Goal: Task Accomplishment & Management: Complete application form

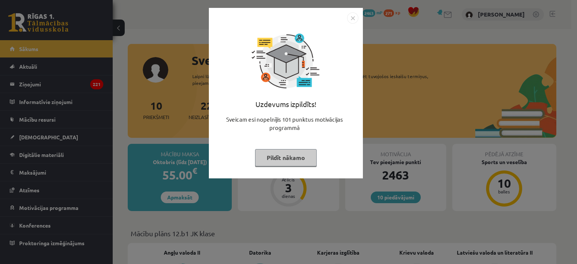
click at [353, 16] on img "Close" at bounding box center [352, 17] width 11 height 11
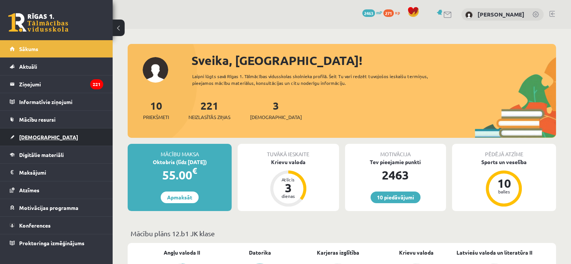
click at [38, 141] on link "[DEMOGRAPHIC_DATA]" at bounding box center [56, 136] width 93 height 17
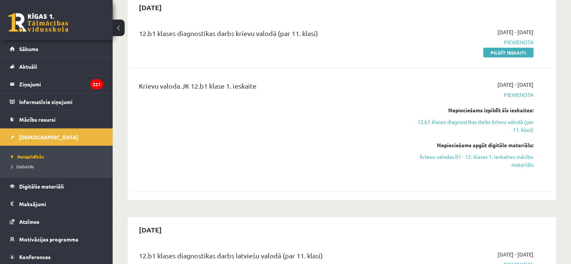
scroll to position [188, 0]
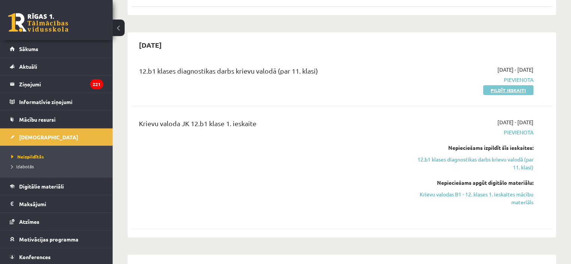
click at [486, 90] on link "Pildīt ieskaiti" at bounding box center [508, 90] width 50 height 10
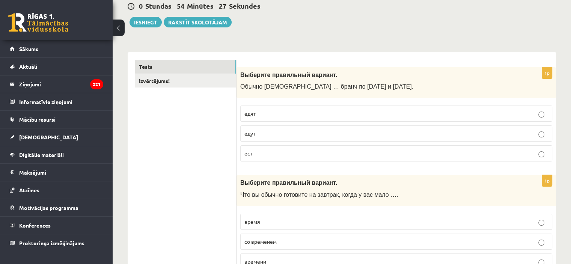
scroll to position [75, 0]
click at [289, 110] on p "едят" at bounding box center [396, 114] width 304 height 8
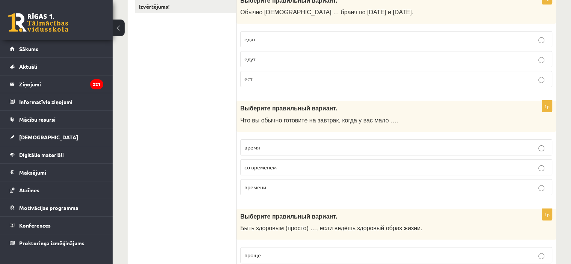
scroll to position [150, 0]
drag, startPoint x: 297, startPoint y: 189, endPoint x: 291, endPoint y: 187, distance: 6.7
click at [297, 189] on p "времени" at bounding box center [396, 186] width 304 height 8
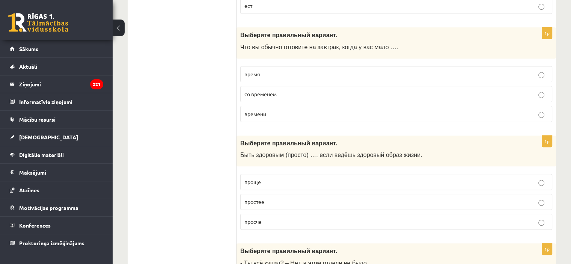
scroll to position [225, 0]
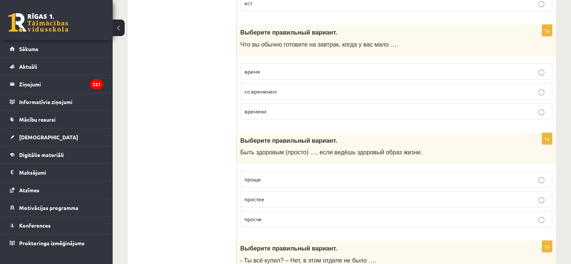
click at [305, 180] on p "проще" at bounding box center [396, 179] width 304 height 8
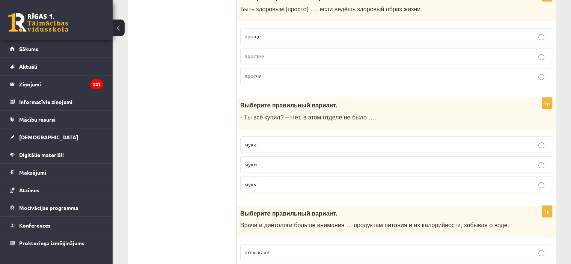
scroll to position [413, 0]
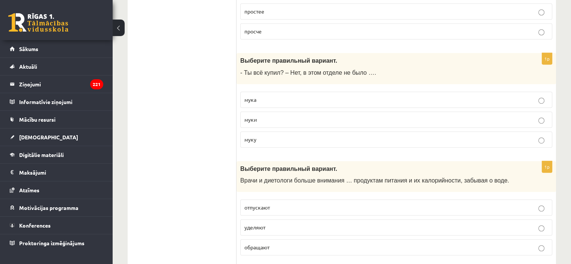
click at [312, 117] on p "муки" at bounding box center [396, 120] width 304 height 8
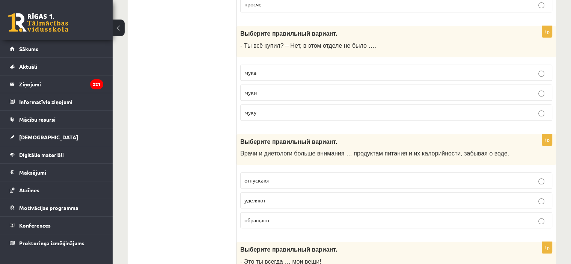
scroll to position [488, 0]
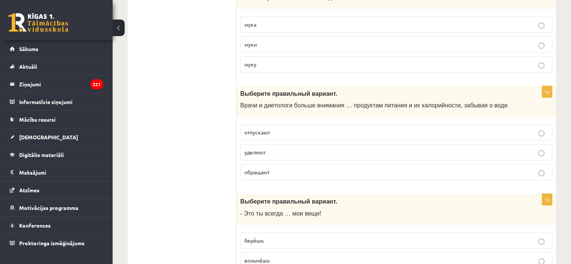
click at [297, 173] on p "обращают" at bounding box center [396, 172] width 304 height 8
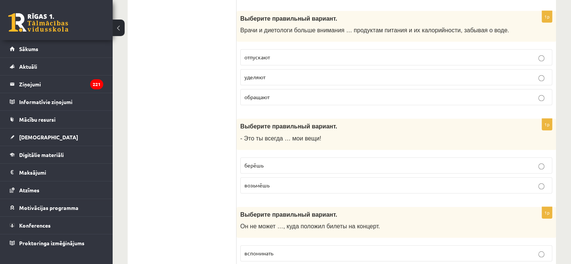
click at [315, 161] on p "берёшь" at bounding box center [396, 165] width 304 height 8
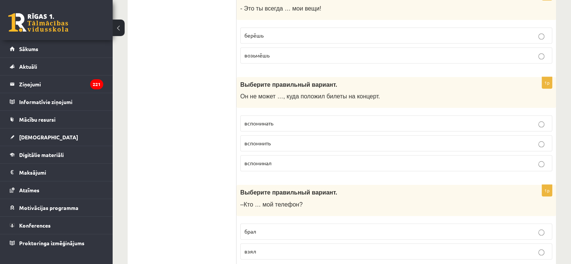
scroll to position [713, 0]
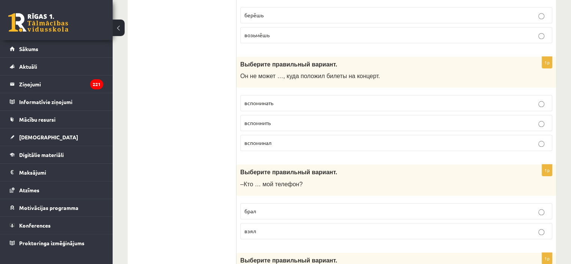
click at [303, 119] on p "вспомнить" at bounding box center [396, 123] width 304 height 8
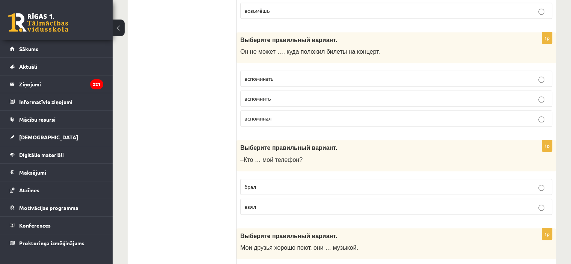
scroll to position [751, 0]
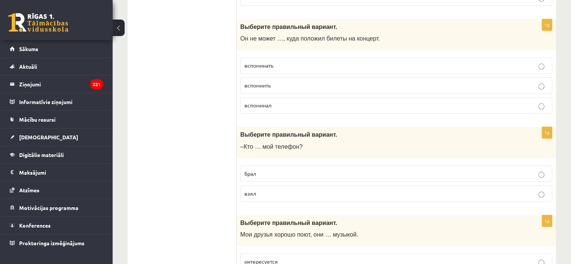
click at [319, 191] on p "взял" at bounding box center [396, 194] width 304 height 8
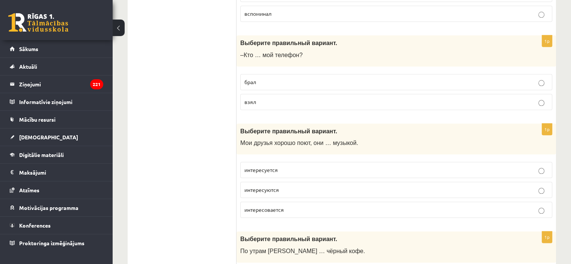
scroll to position [863, 0]
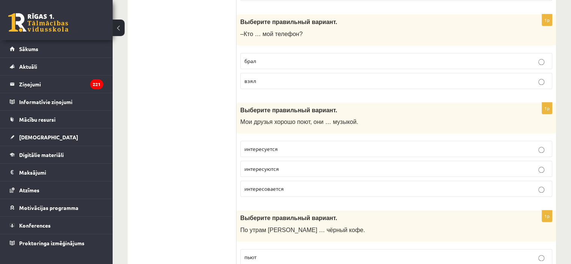
click at [285, 165] on p "интересуются" at bounding box center [396, 169] width 304 height 8
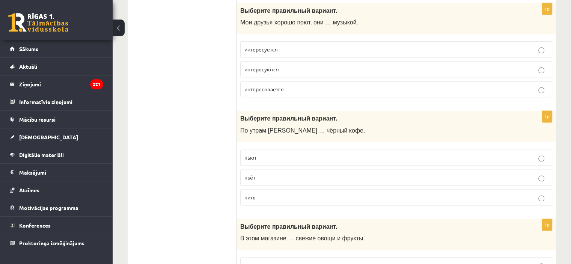
scroll to position [976, 0]
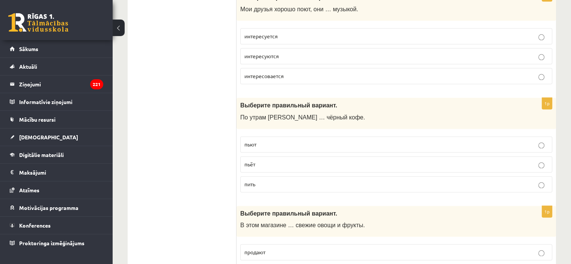
click at [287, 161] on p "пьёт" at bounding box center [396, 164] width 304 height 8
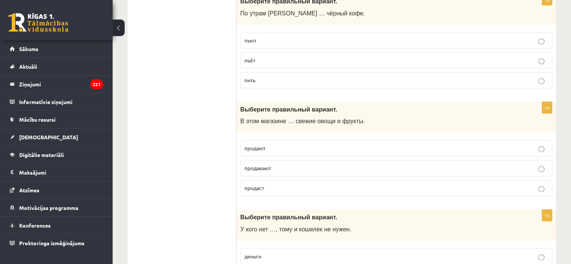
scroll to position [1089, 0]
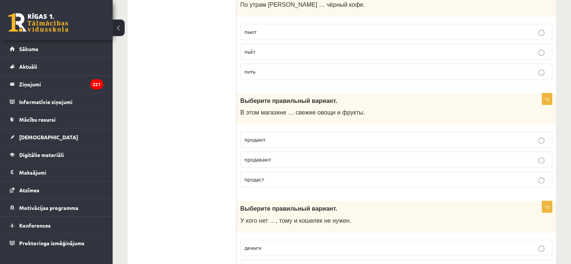
click at [296, 136] on p "продают" at bounding box center [396, 140] width 304 height 8
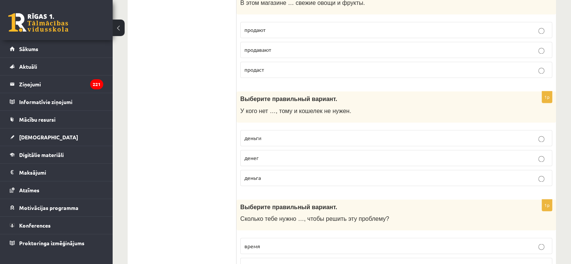
scroll to position [1201, 0]
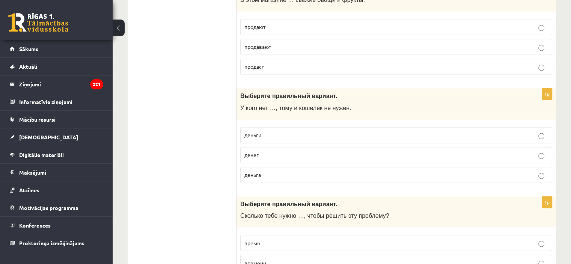
click at [267, 153] on p "денег" at bounding box center [396, 155] width 304 height 8
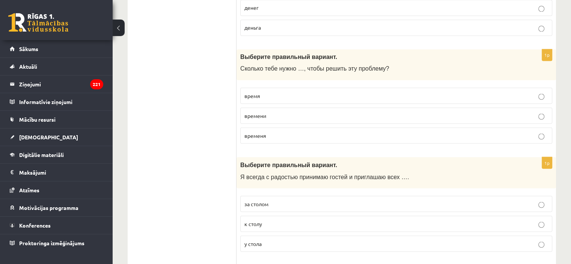
scroll to position [1351, 0]
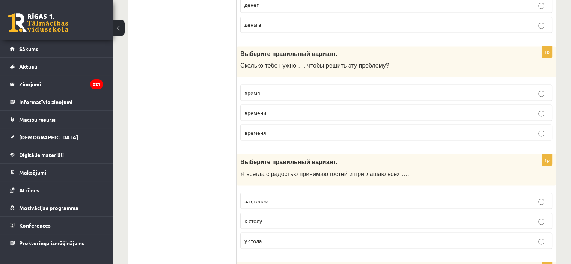
click at [291, 108] on p "времени" at bounding box center [396, 112] width 304 height 8
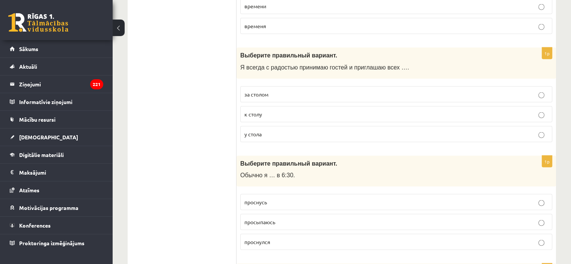
scroll to position [1464, 0]
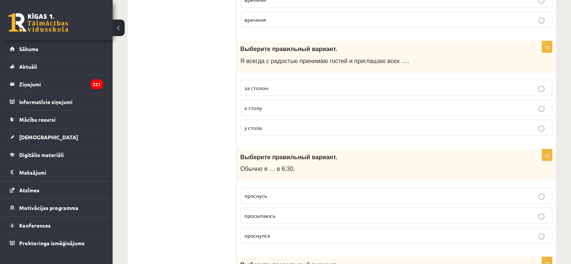
click at [310, 105] on p "к столу" at bounding box center [396, 108] width 304 height 8
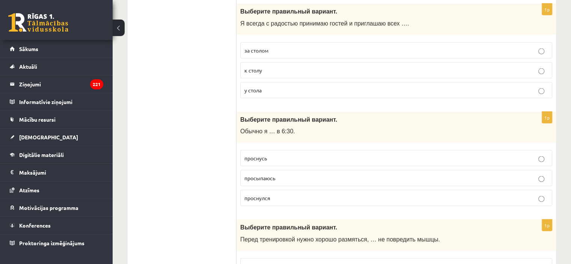
scroll to position [1539, 0]
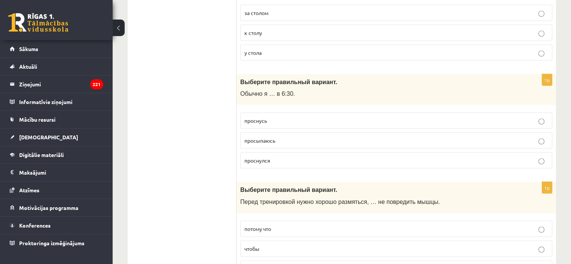
click at [299, 137] on p "просыпаюсь" at bounding box center [396, 141] width 304 height 8
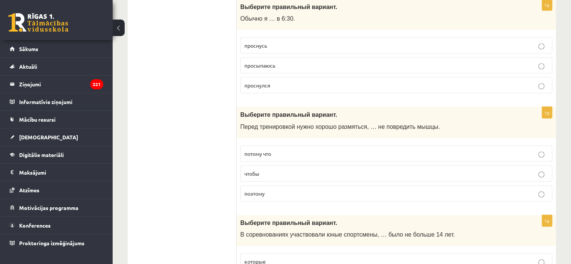
scroll to position [1652, 0]
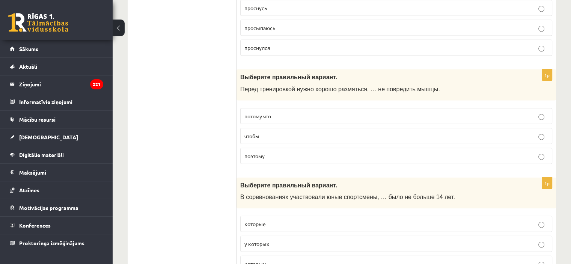
click at [345, 132] on p "чтобы" at bounding box center [396, 136] width 304 height 8
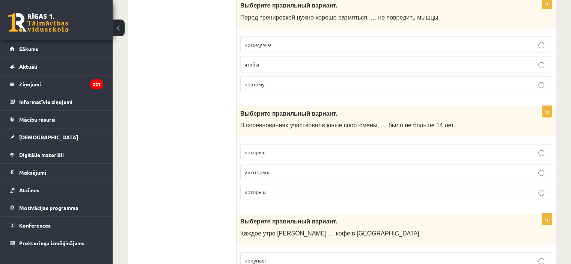
scroll to position [1727, 0]
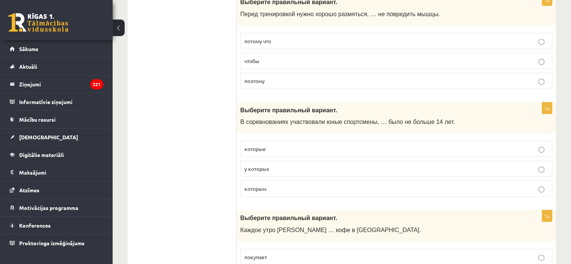
click at [325, 165] on p "у которых" at bounding box center [396, 169] width 304 height 8
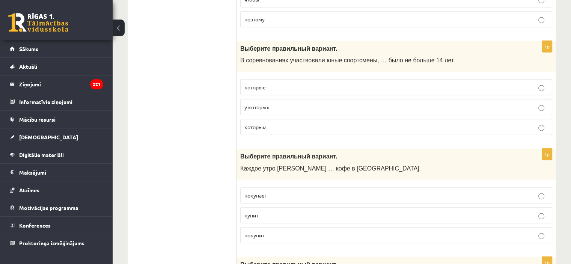
scroll to position [1839, 0]
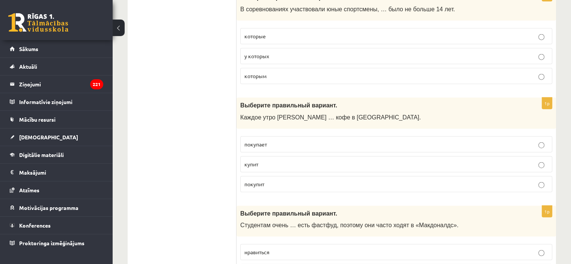
click at [298, 140] on p "покупает" at bounding box center [396, 144] width 304 height 8
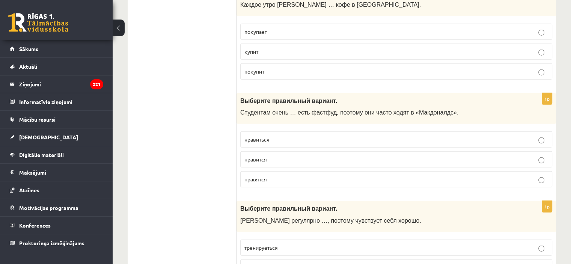
click at [297, 155] on p "нравится" at bounding box center [396, 159] width 304 height 8
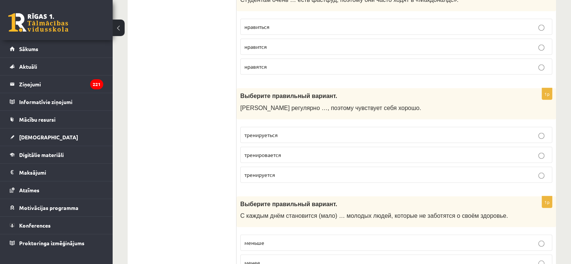
scroll to position [2140, 0]
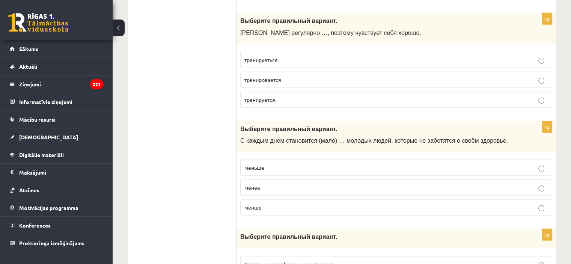
click at [308, 96] on p "тренируется" at bounding box center [396, 100] width 304 height 8
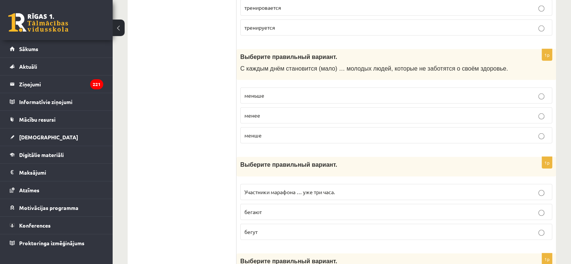
scroll to position [2215, 0]
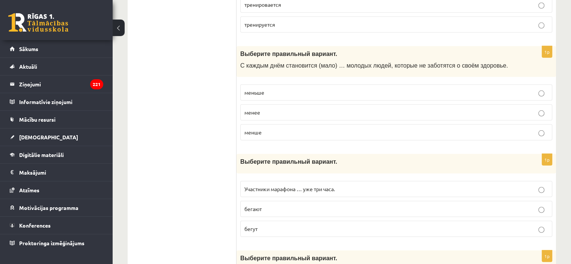
click at [314, 89] on p "меньше" at bounding box center [396, 93] width 304 height 8
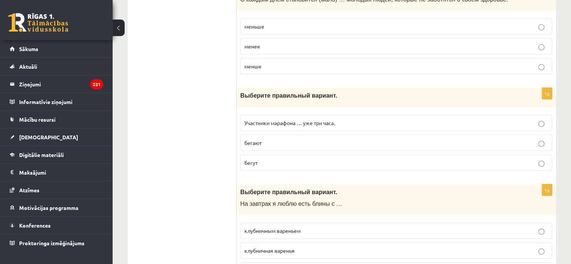
scroll to position [2290, 0]
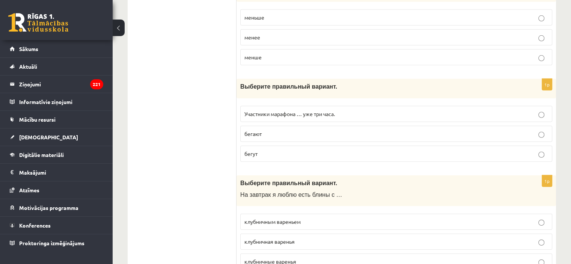
click at [289, 150] on p "бегут" at bounding box center [396, 154] width 304 height 8
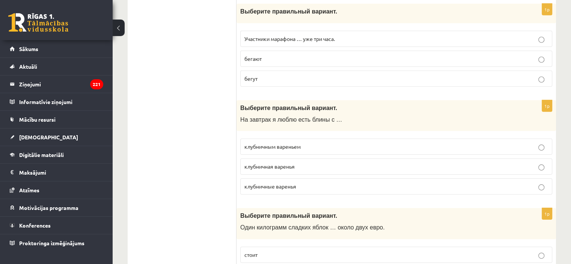
scroll to position [2403, 0]
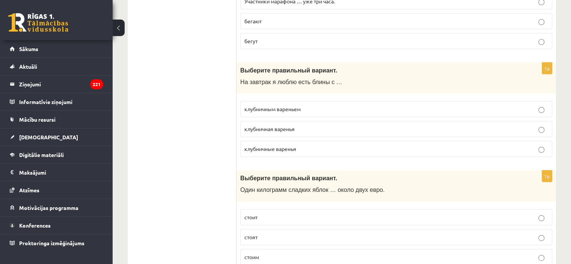
click at [316, 105] on p "клубничным вареньем" at bounding box center [396, 109] width 304 height 8
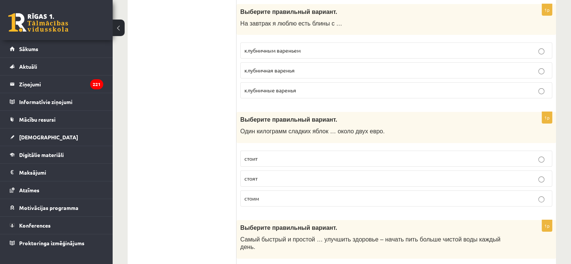
scroll to position [2478, 0]
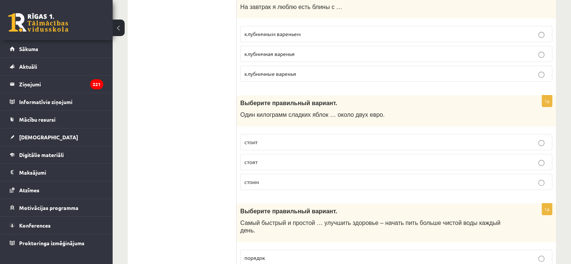
click at [320, 138] on p "стоит" at bounding box center [396, 142] width 304 height 8
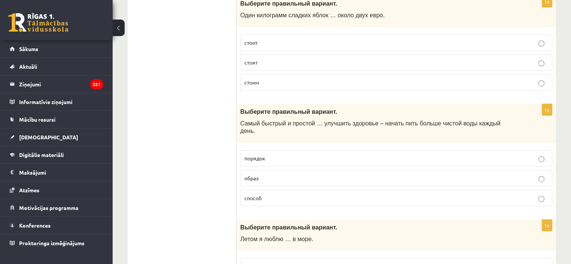
scroll to position [2590, 0]
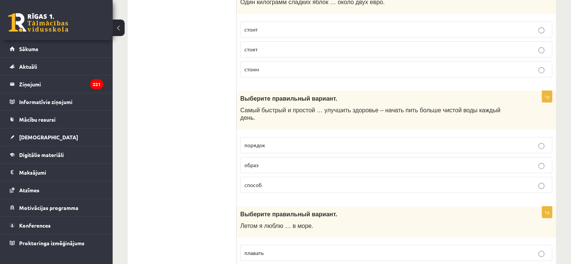
click at [303, 181] on p "способ" at bounding box center [396, 185] width 304 height 8
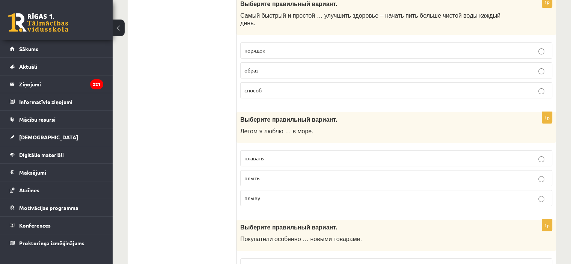
scroll to position [2703, 0]
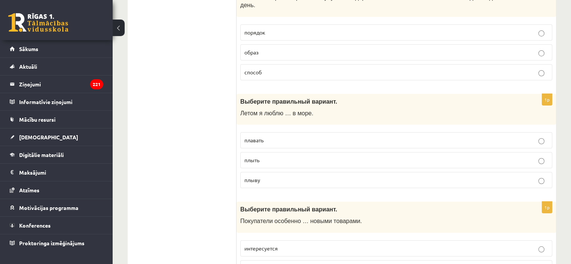
click at [295, 136] on p "плавать" at bounding box center [396, 140] width 304 height 8
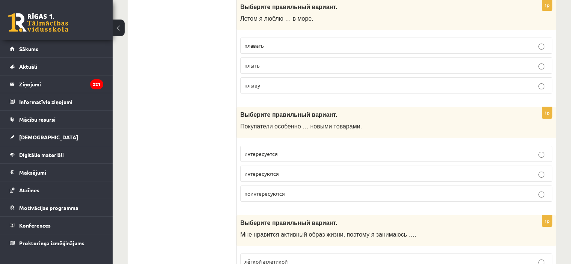
scroll to position [2816, 0]
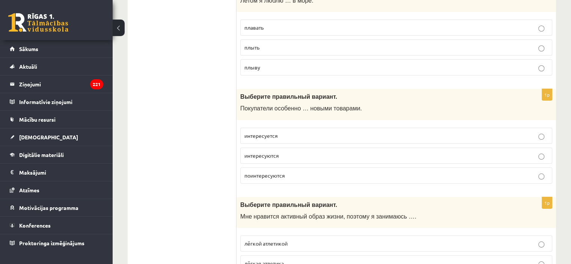
click at [313, 152] on p "интересуются" at bounding box center [396, 156] width 304 height 8
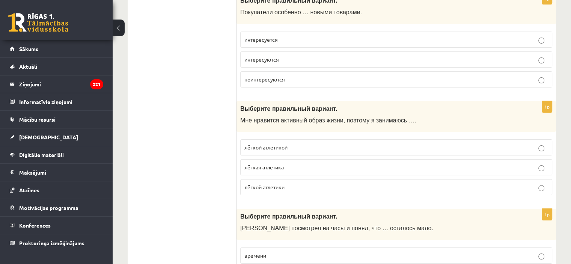
scroll to position [2928, 0]
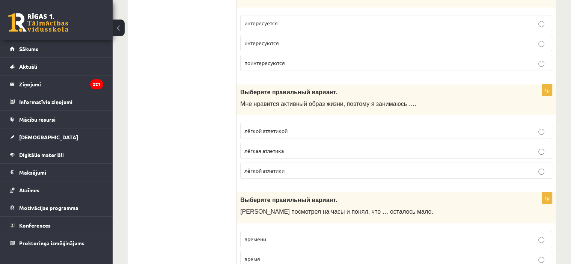
click at [328, 127] on p "лёгкой атлетикой" at bounding box center [396, 131] width 304 height 8
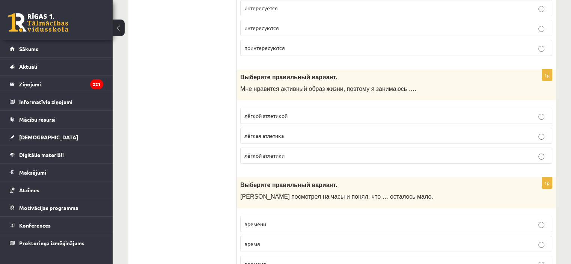
scroll to position [2957, 0]
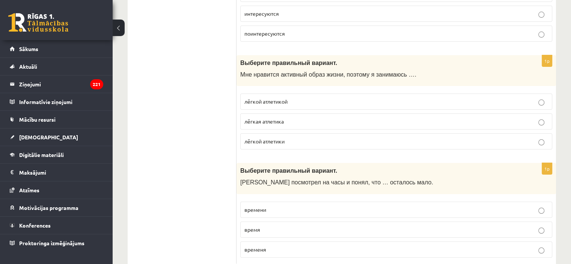
click at [313, 206] on p "времени" at bounding box center [396, 210] width 304 height 8
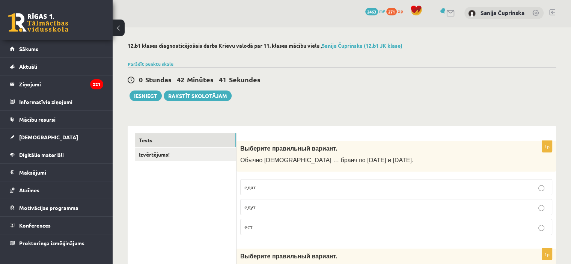
scroll to position [0, 0]
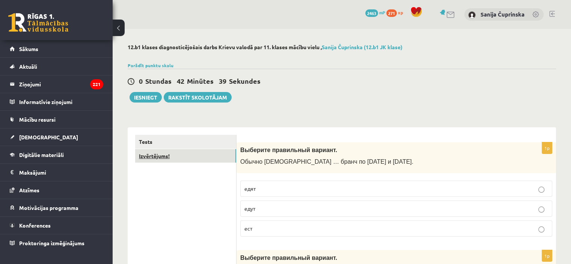
click at [212, 162] on link "Izvērtējums!" at bounding box center [185, 156] width 101 height 14
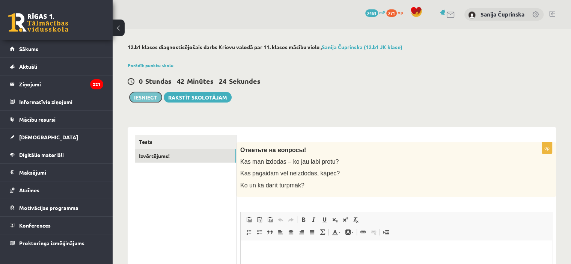
click at [148, 101] on button "Iesniegt" at bounding box center [146, 97] width 32 height 11
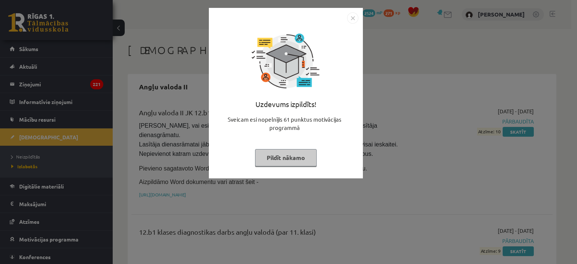
click at [349, 17] on img "Close" at bounding box center [352, 17] width 11 height 11
